Goal: Task Accomplishment & Management: Complete application form

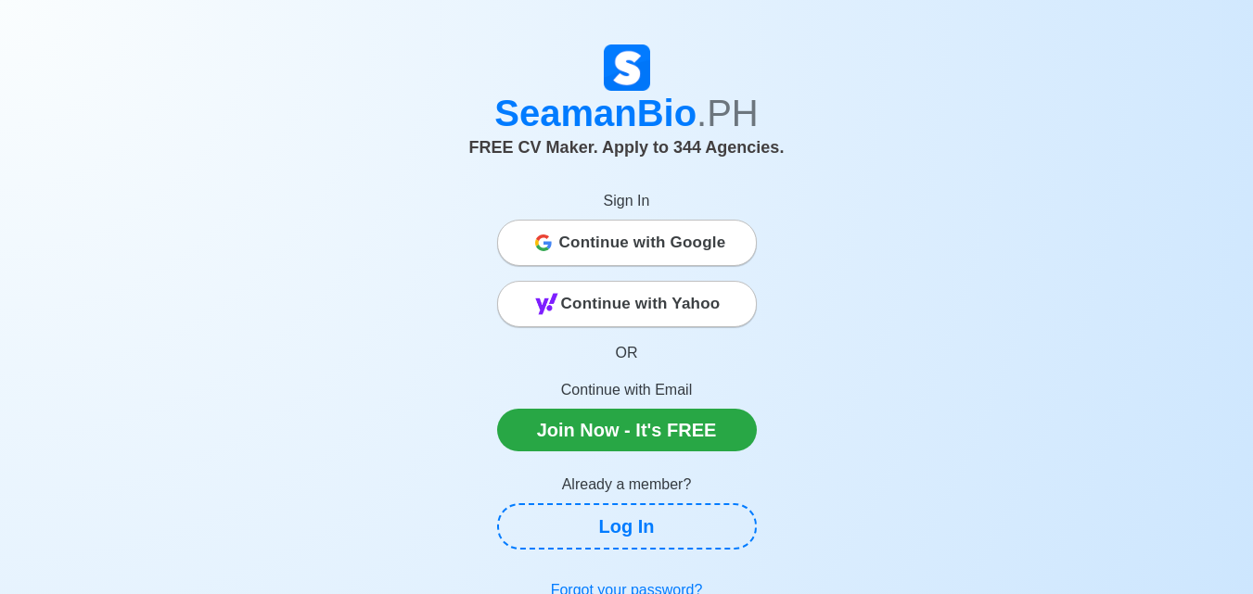
click at [689, 255] on span "Continue with Google" at bounding box center [642, 242] width 167 height 37
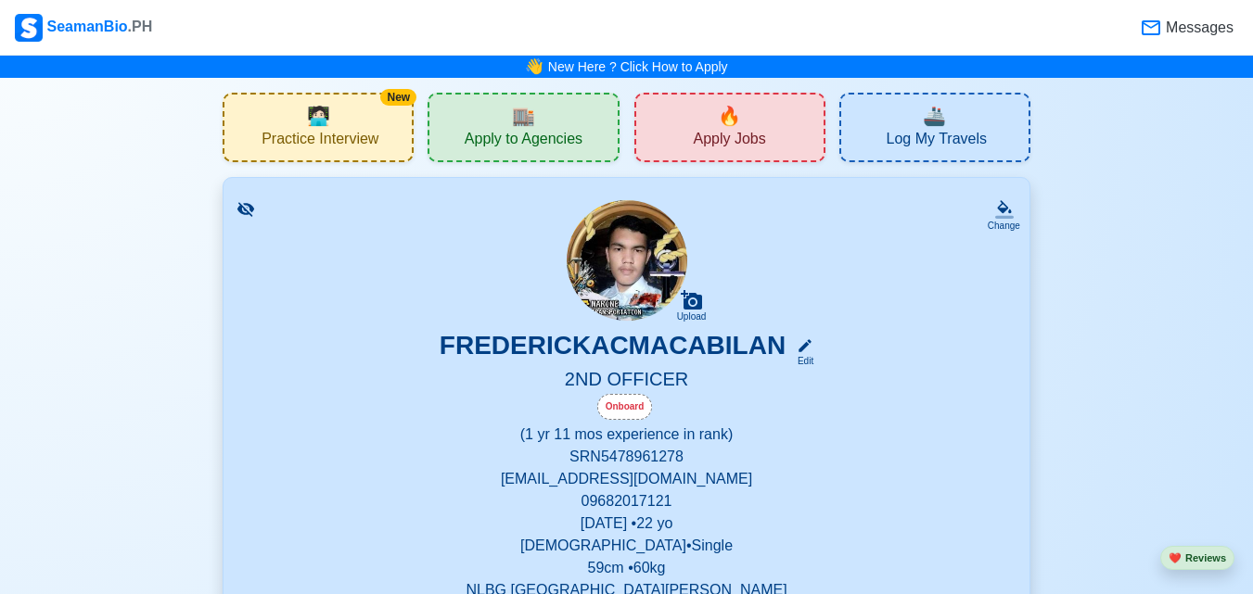
click at [242, 214] on icon at bounding box center [245, 209] width 19 height 19
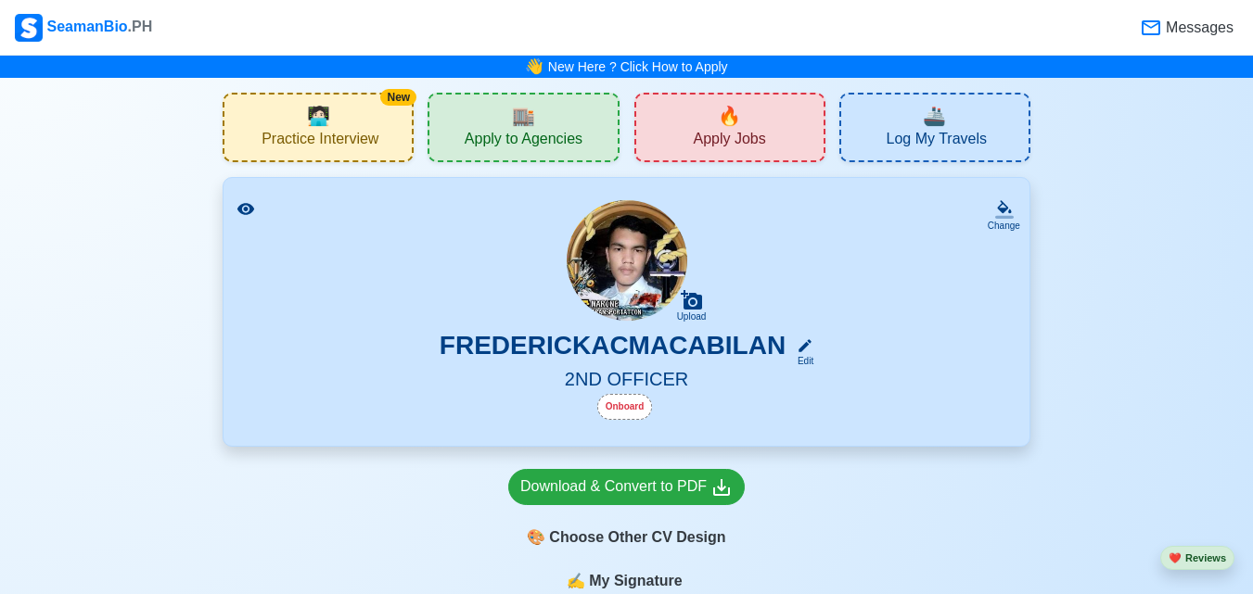
click at [565, 130] on span "Apply to Agencies" at bounding box center [524, 141] width 118 height 23
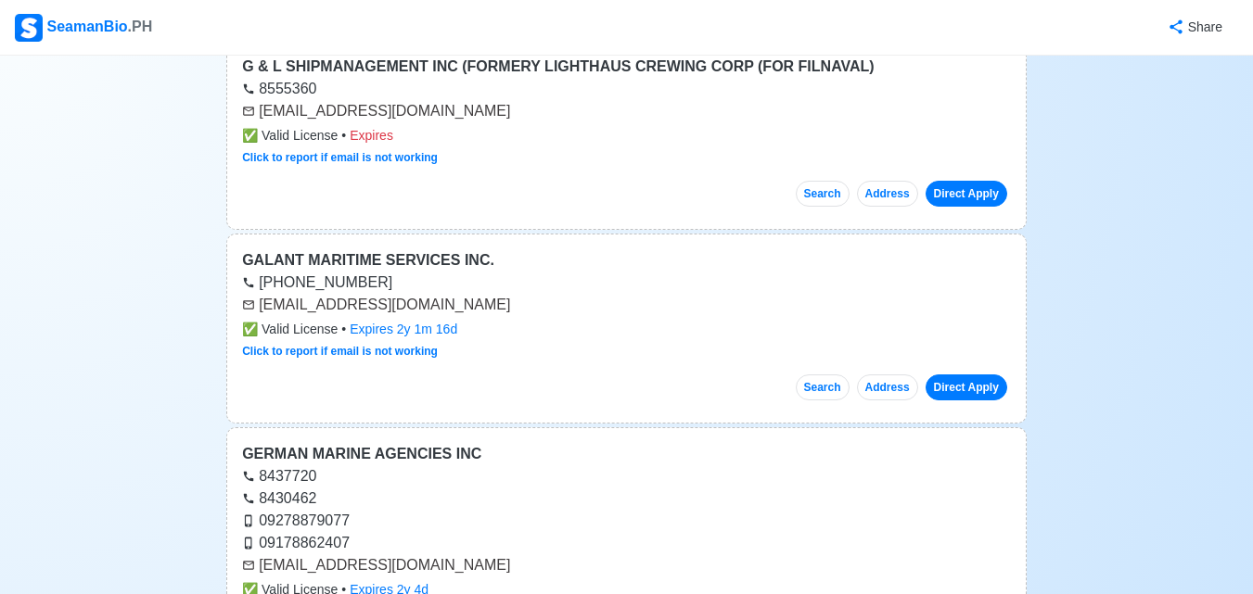
scroll to position [13633, 0]
